Goal: Use online tool/utility: Utilize a website feature to perform a specific function

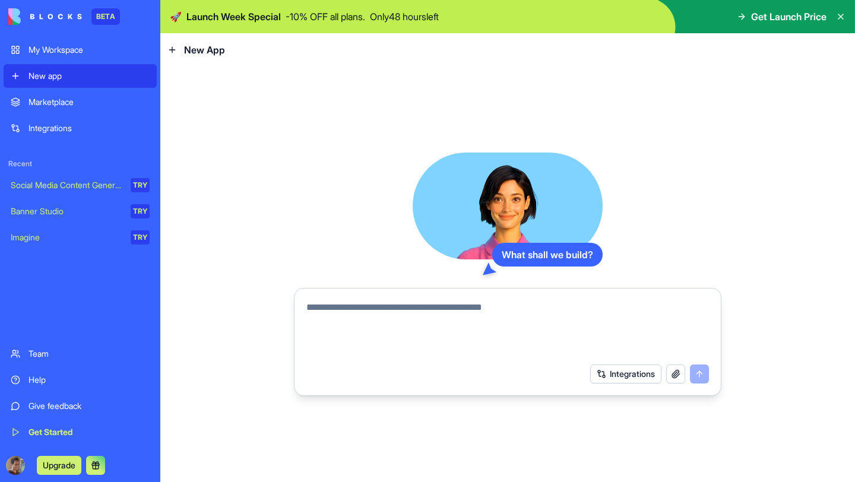
click at [102, 109] on link "Marketplace" at bounding box center [80, 102] width 153 height 24
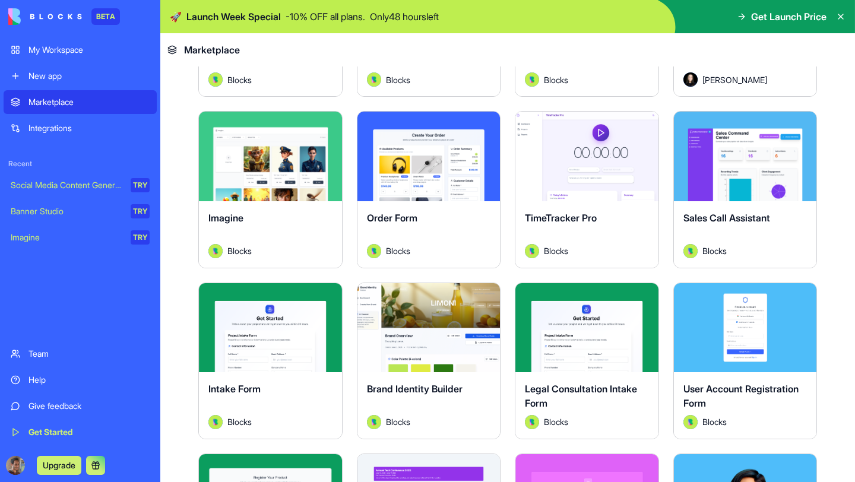
scroll to position [377, 0]
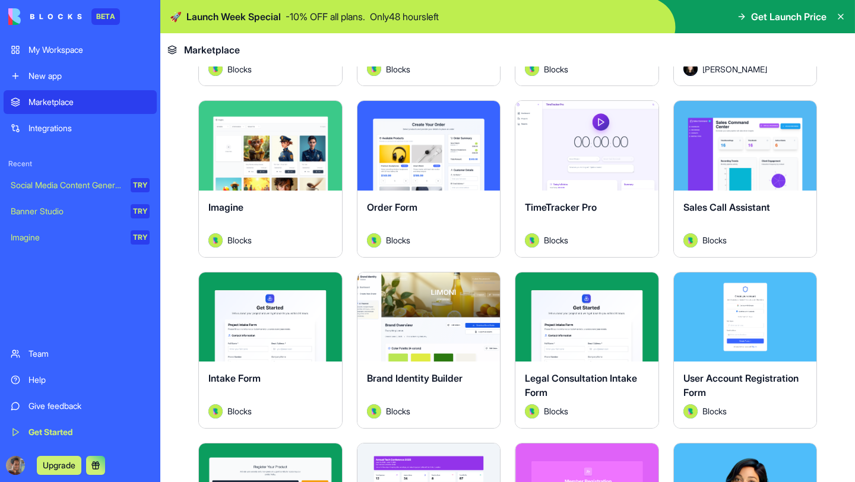
click at [279, 166] on div "Explore" at bounding box center [270, 145] width 143 height 89
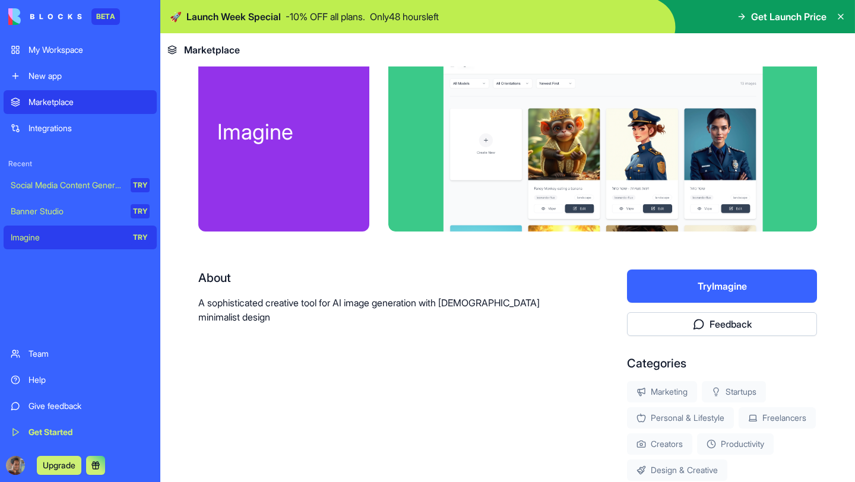
scroll to position [31, 0]
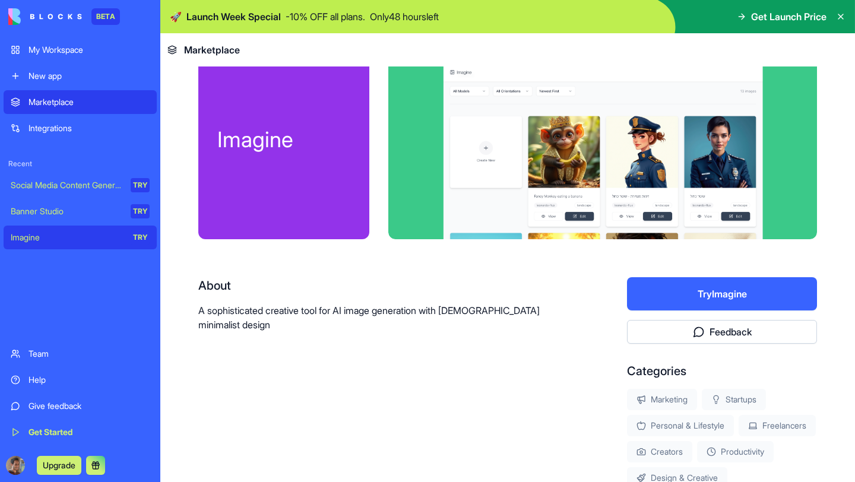
click at [703, 293] on button "Try Imagine" at bounding box center [722, 293] width 190 height 33
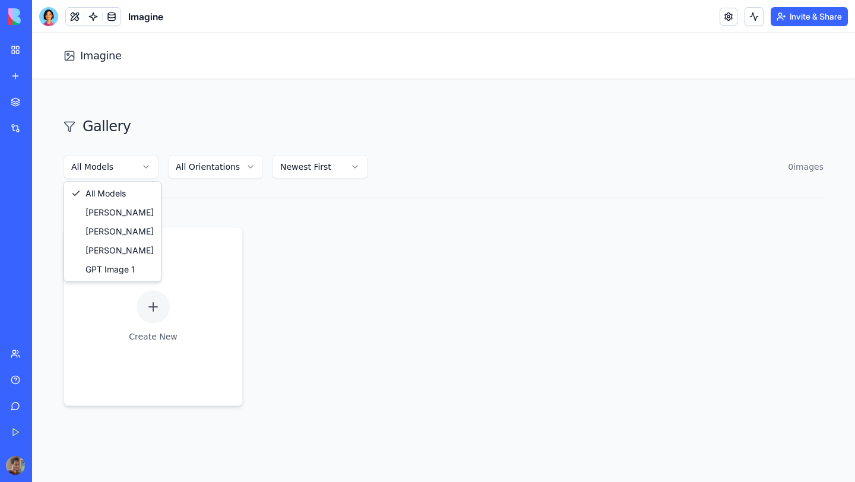
click at [131, 165] on html "Imagine Gallery All Models All Orientations Newest First 0 image s Create New N…" at bounding box center [443, 331] width 823 height 596
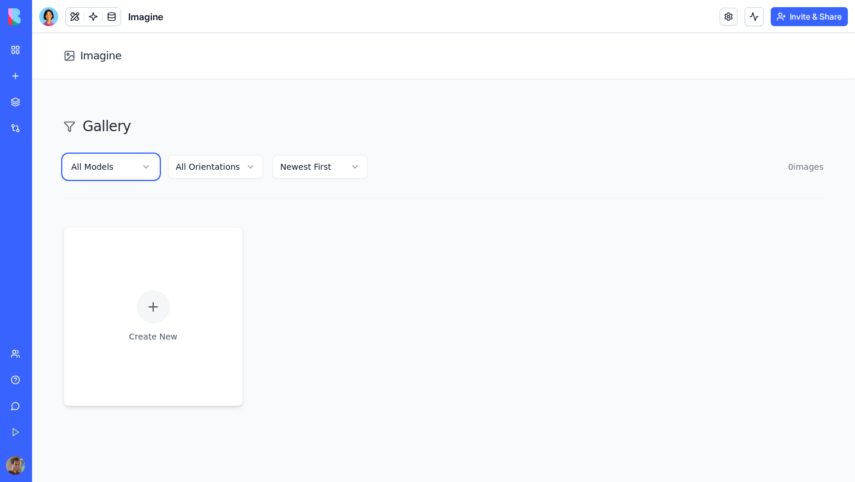
click at [199, 134] on html "Imagine Gallery All Models All Orientations Newest First 0 image s Create New N…" at bounding box center [443, 331] width 823 height 596
click at [201, 168] on html "Imagine Gallery All Models All Orientations Newest First 0 image s Create New N…" at bounding box center [443, 331] width 823 height 596
click at [238, 125] on html "Imagine Gallery All Models All Orientations Newest First 0 image s Create New N…" at bounding box center [443, 331] width 823 height 596
click at [301, 160] on html "Imagine Gallery All Models All Orientations Newest First 0 image s Create New N…" at bounding box center [443, 331] width 823 height 596
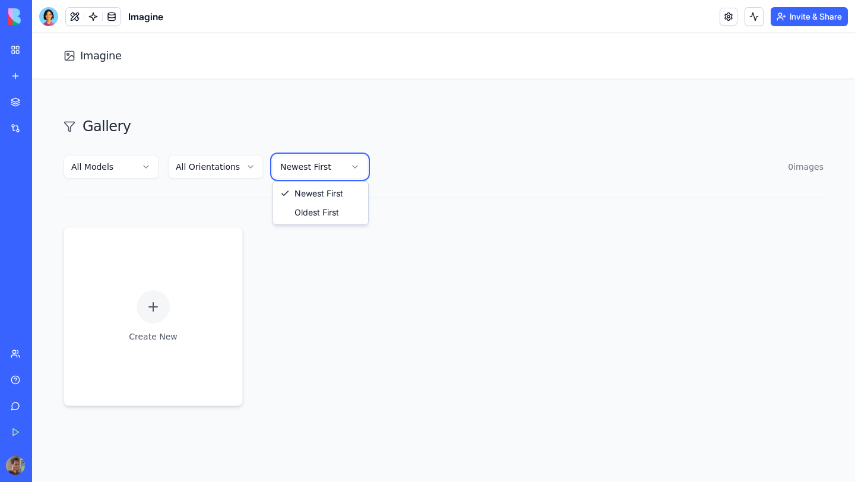
click at [303, 126] on html "Imagine Gallery All Models All Orientations Newest First 0 image s Create New N…" at bounding box center [443, 331] width 823 height 596
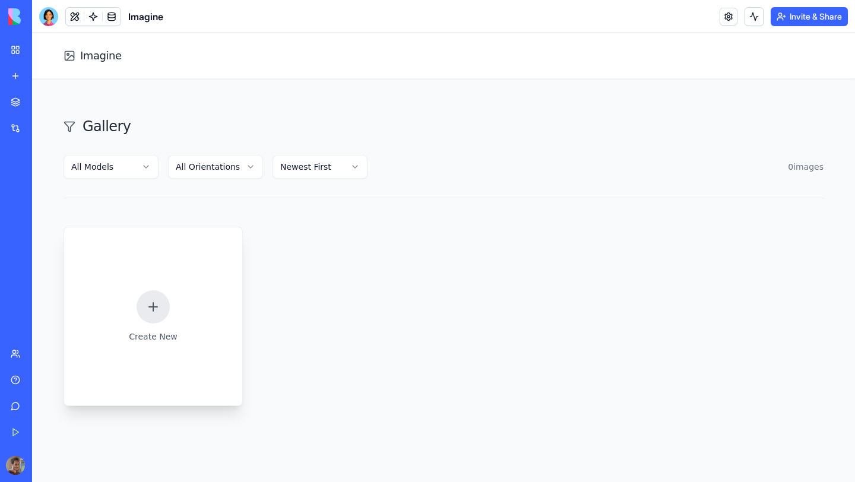
click at [173, 284] on div "Create New" at bounding box center [153, 316] width 179 height 179
click at [100, 56] on h1 "Imagine" at bounding box center [101, 56] width 42 height 17
click at [194, 292] on div "Create New" at bounding box center [153, 316] width 179 height 179
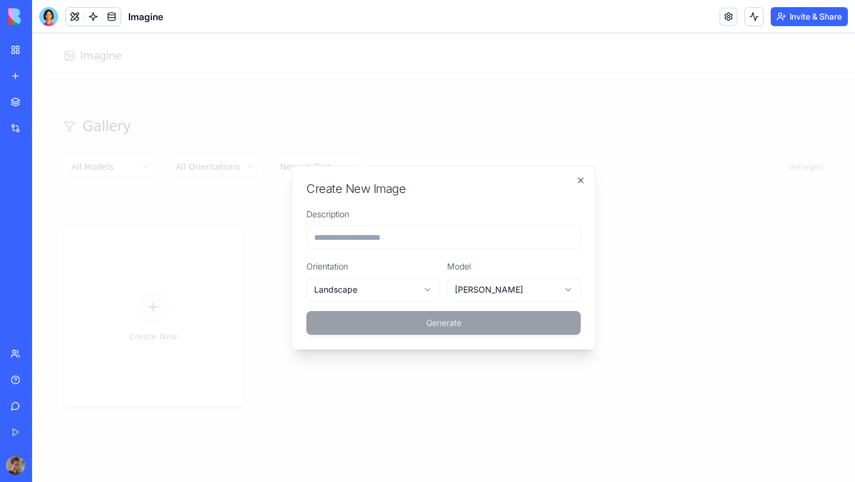
type input "*"
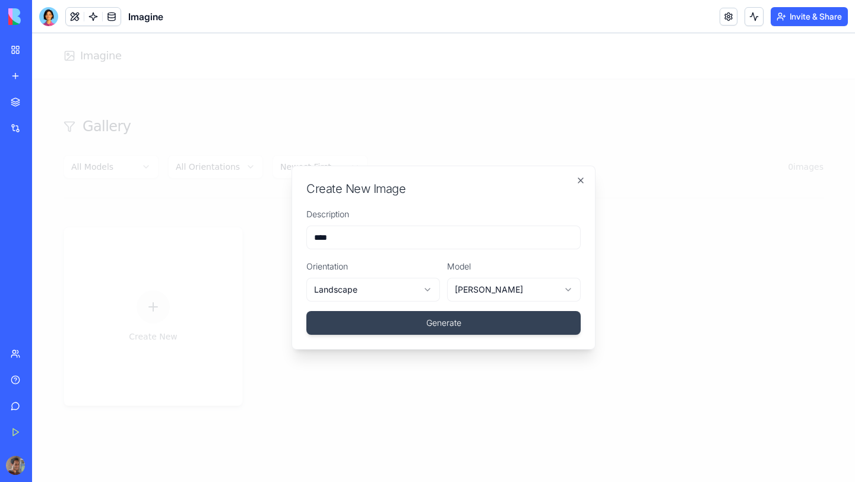
type input "****"
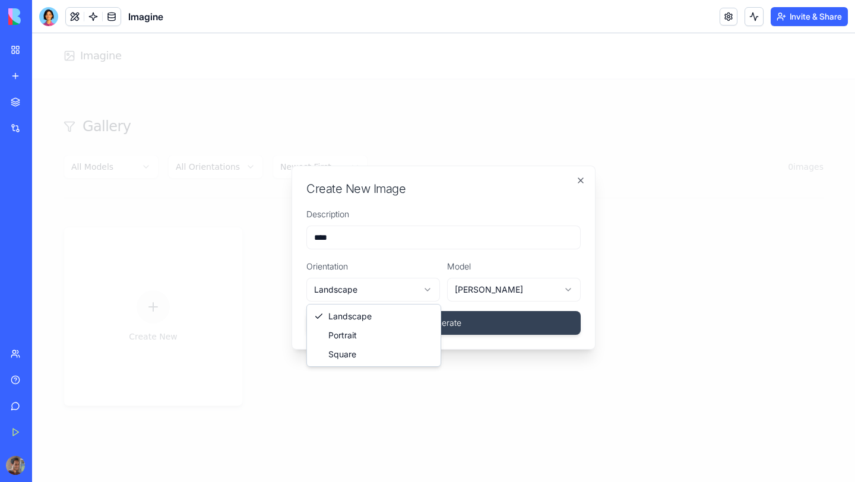
click at [365, 283] on body "**********" at bounding box center [443, 331] width 823 height 596
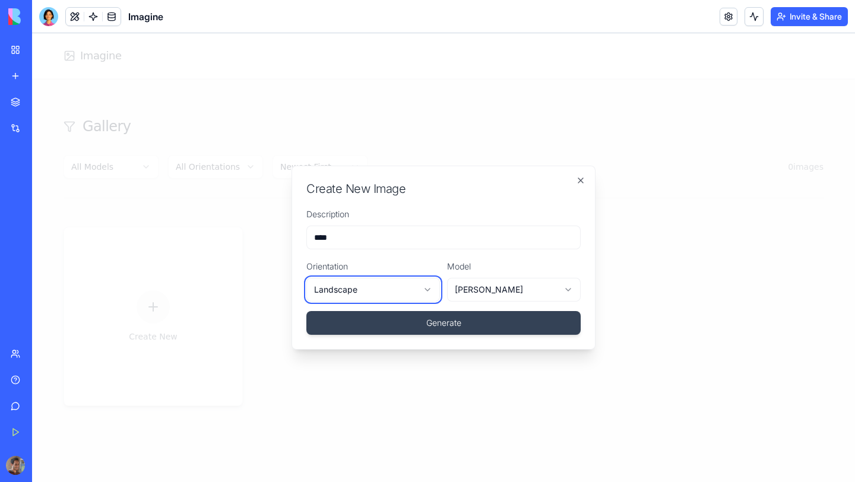
click at [378, 265] on body "**********" at bounding box center [443, 331] width 823 height 596
click at [464, 288] on body "**********" at bounding box center [443, 331] width 823 height 596
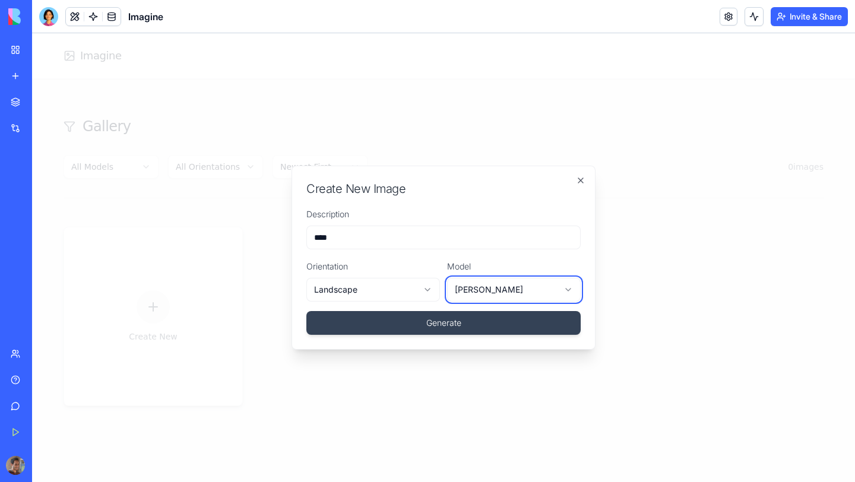
click at [502, 271] on body "**********" at bounding box center [443, 331] width 823 height 596
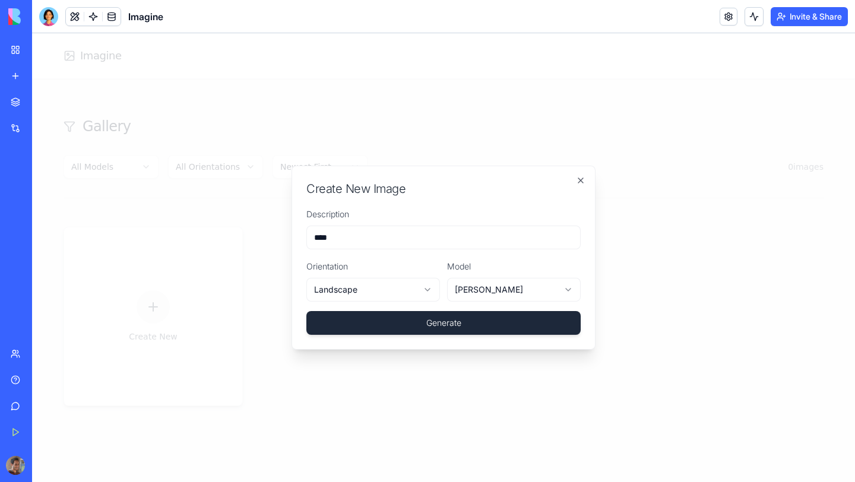
click at [478, 321] on button "Generate" at bounding box center [443, 323] width 274 height 24
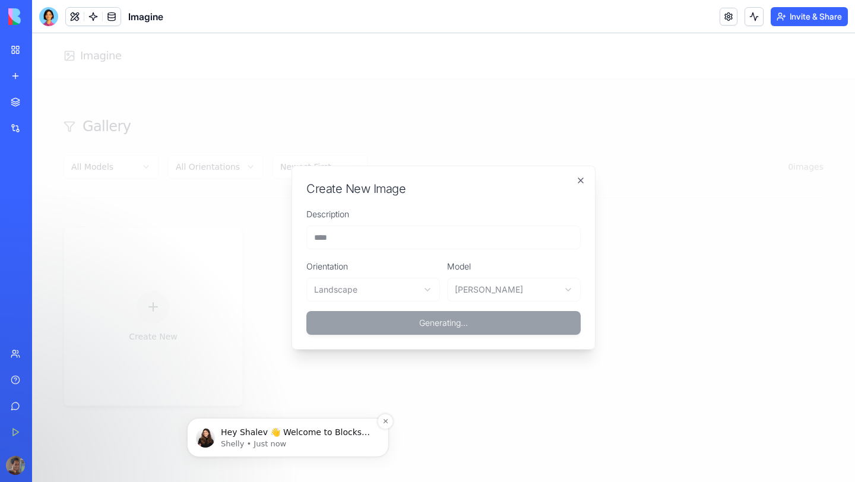
click at [353, 450] on div "Hey Shalev 👋 Welcome to Blocks 🙌 I'm here if you have any questions! [PERSON_NA…" at bounding box center [288, 437] width 202 height 39
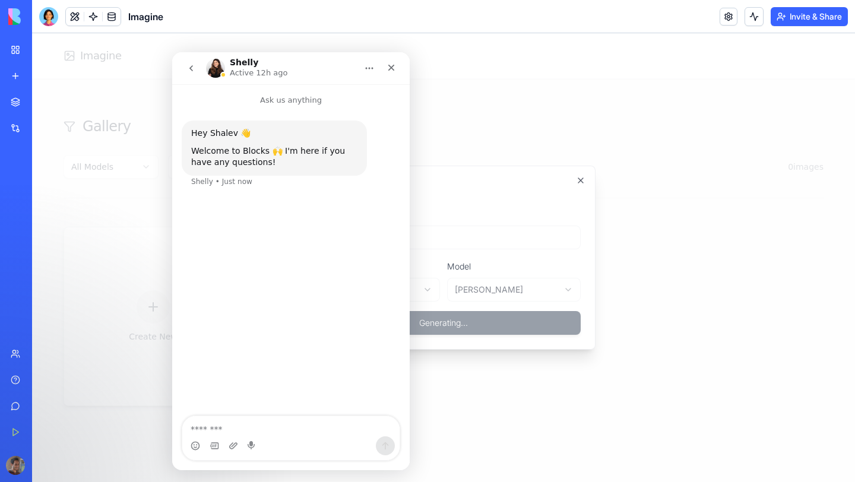
click at [188, 69] on icon "go back" at bounding box center [191, 69] width 10 height 10
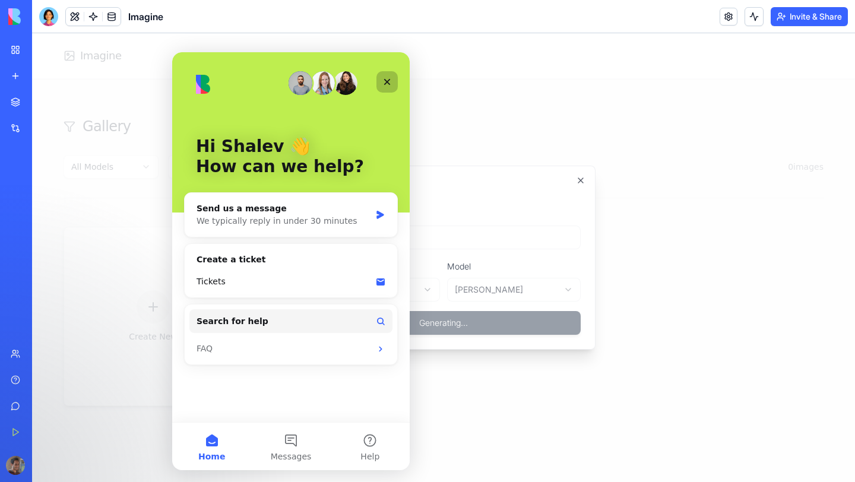
click at [388, 87] on div "Close" at bounding box center [386, 81] width 21 height 21
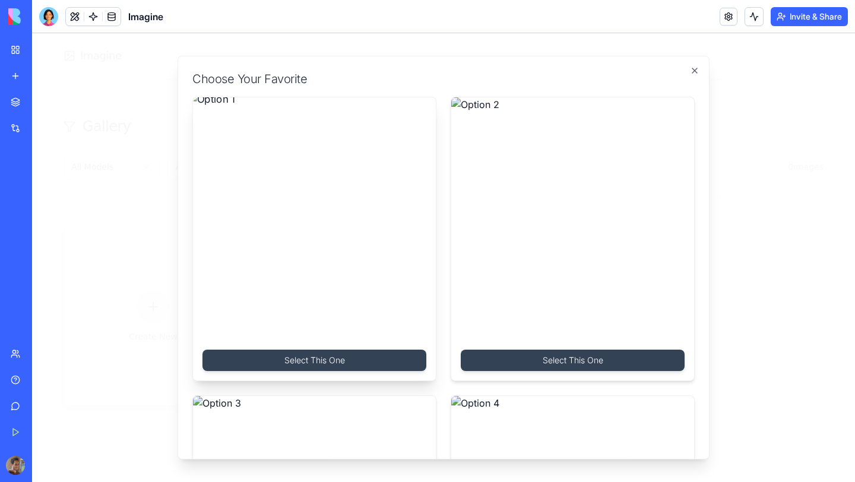
scroll to position [277, 0]
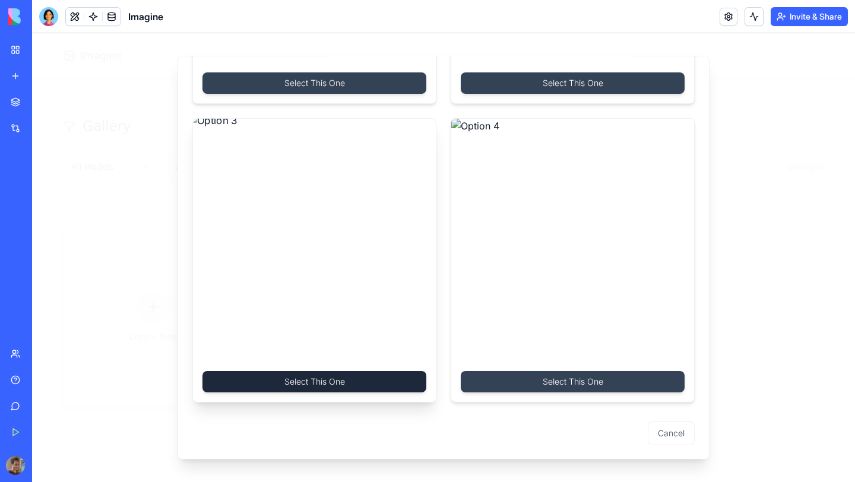
click at [356, 384] on button "Select This One" at bounding box center [314, 381] width 224 height 21
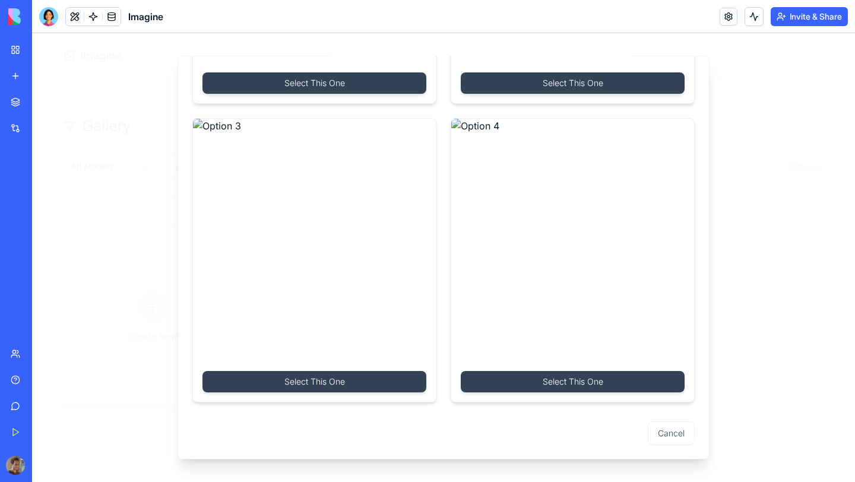
scroll to position [0, 0]
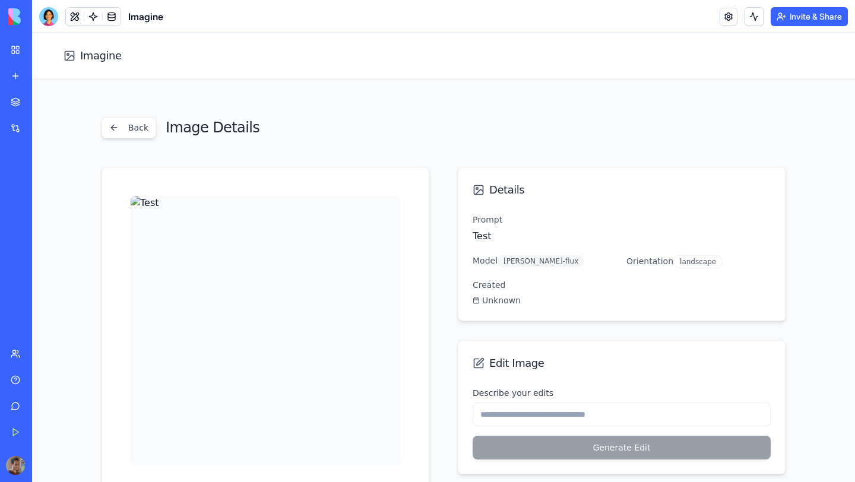
click at [44, 48] on div "My Workspace" at bounding box center [36, 50] width 15 height 12
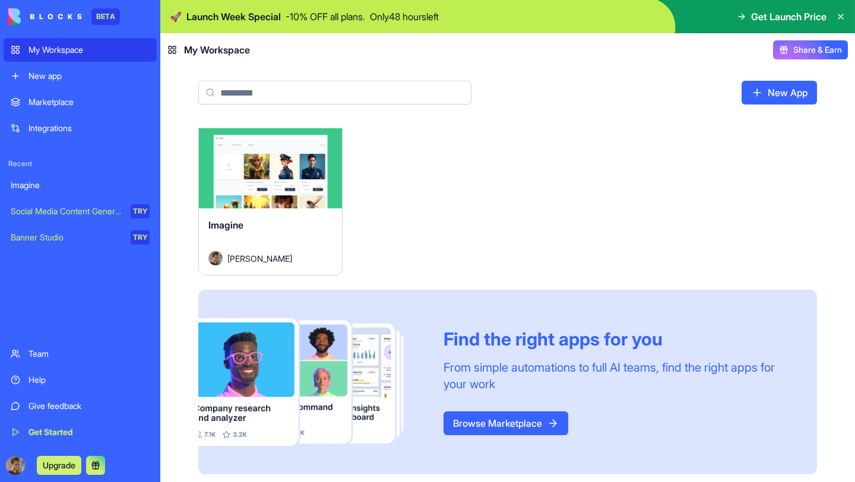
scroll to position [12, 0]
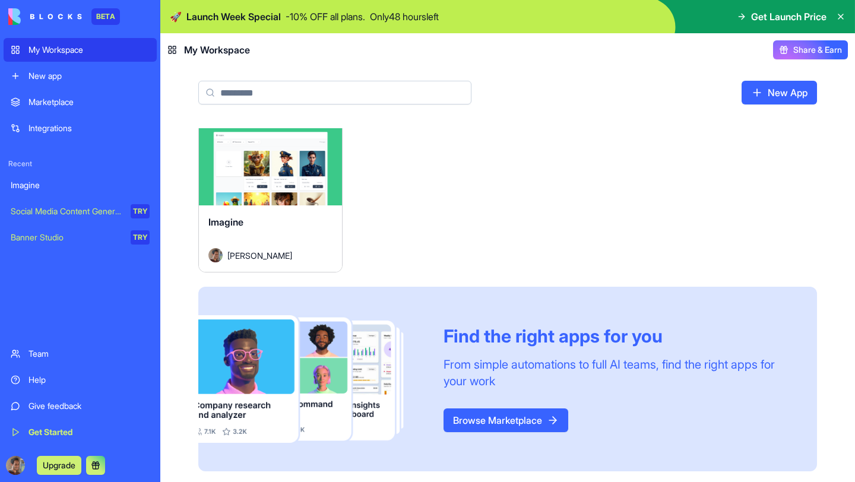
click at [78, 351] on div "Team" at bounding box center [89, 354] width 121 height 12
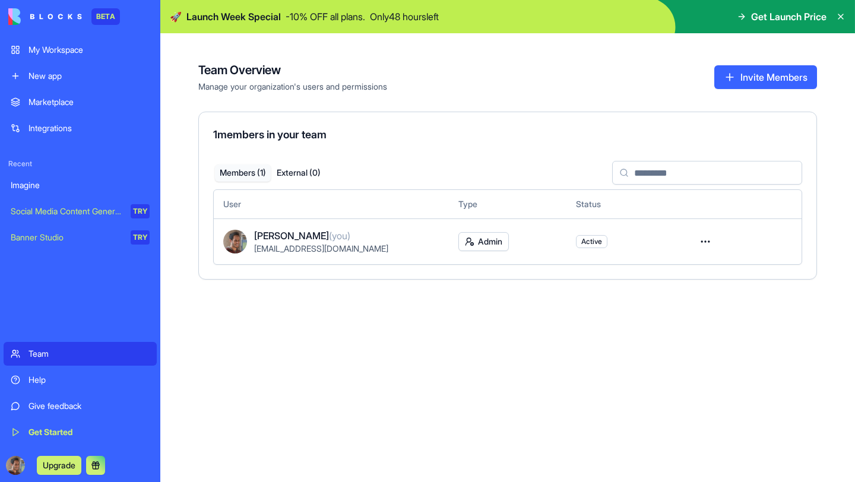
click at [80, 232] on div "Banner Studio" at bounding box center [67, 238] width 112 height 12
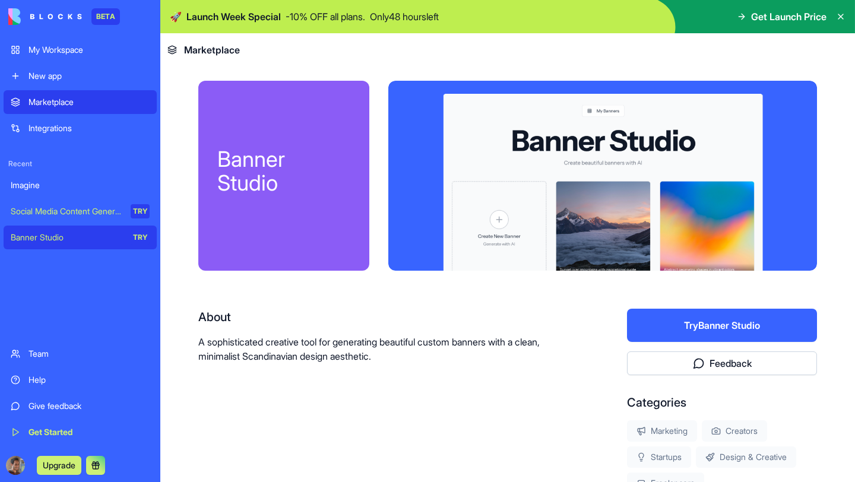
click at [62, 43] on link "My Workspace" at bounding box center [80, 50] width 153 height 24
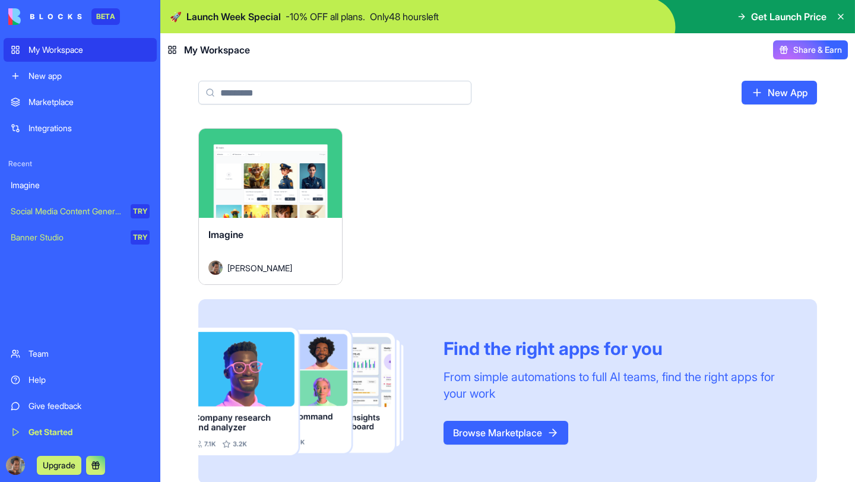
click at [60, 74] on div "New app" at bounding box center [89, 76] width 121 height 12
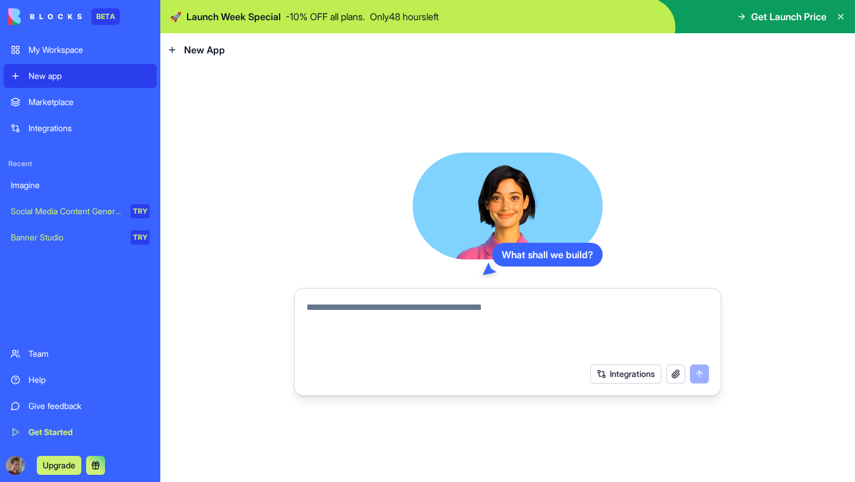
click at [65, 97] on div "Marketplace" at bounding box center [89, 102] width 121 height 12
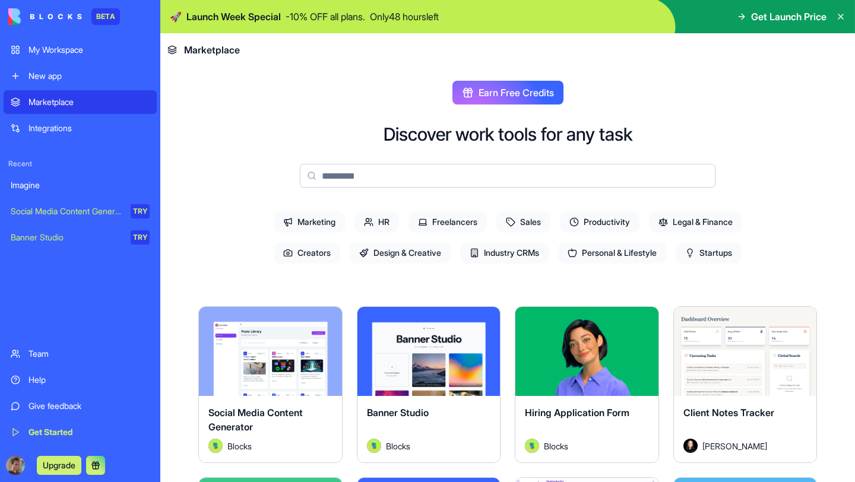
click at [68, 119] on link "Integrations" at bounding box center [80, 128] width 153 height 24
